Goal: Task Accomplishment & Management: Use online tool/utility

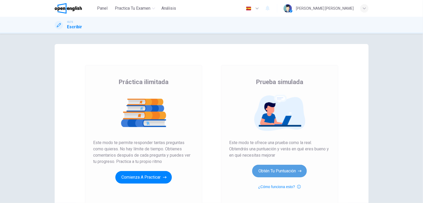
click at [266, 169] on button "Obtén tu puntuación" at bounding box center [279, 170] width 55 height 13
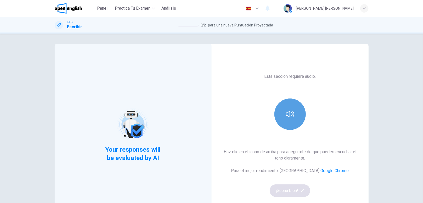
click at [286, 111] on icon "button" at bounding box center [290, 114] width 8 height 8
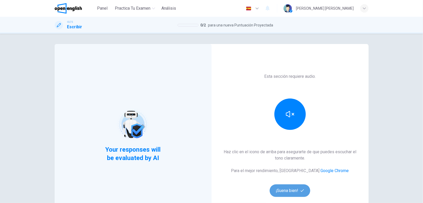
click at [288, 193] on button "¡Suena bien!" at bounding box center [290, 190] width 41 height 13
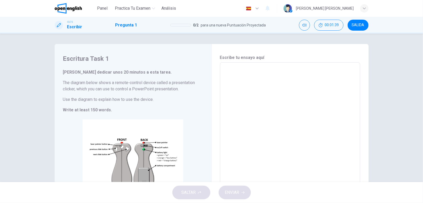
scroll to position [58, 0]
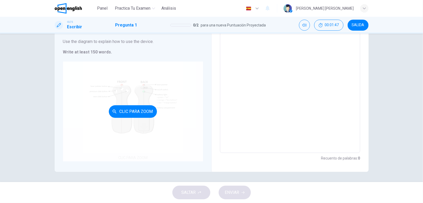
click at [97, 115] on div "Clic para zoom" at bounding box center [133, 111] width 140 height 100
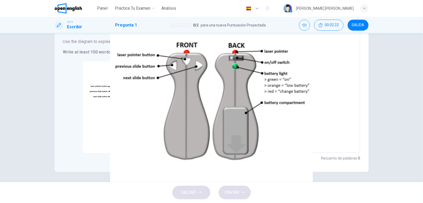
click at [264, 119] on img at bounding box center [211, 101] width 423 height 203
click at [38, 202] on icon "button" at bounding box center [38, 207] width 0 height 0
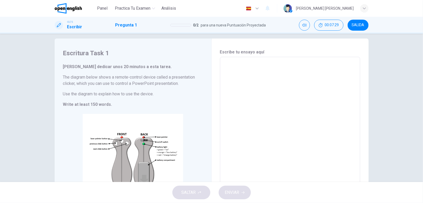
scroll to position [0, 0]
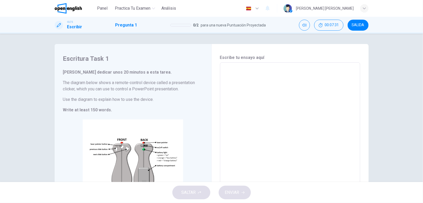
click at [282, 70] on textarea at bounding box center [290, 137] width 133 height 140
paste textarea "*"
click at [278, 81] on textarea at bounding box center [290, 137] width 133 height 140
type textarea "****"
